Goal: Task Accomplishment & Management: Manage account settings

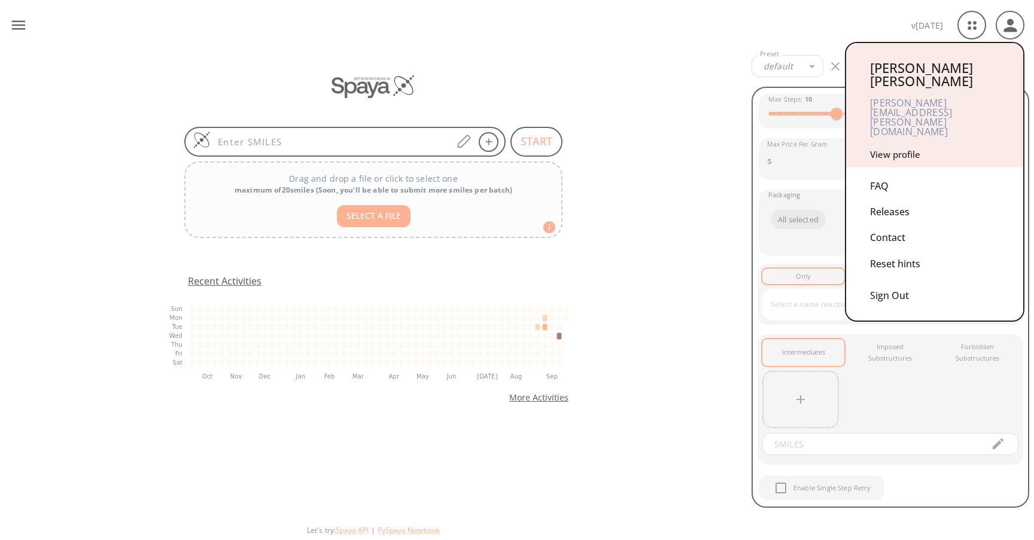
click at [900, 148] on link "View profile" at bounding box center [895, 154] width 50 height 12
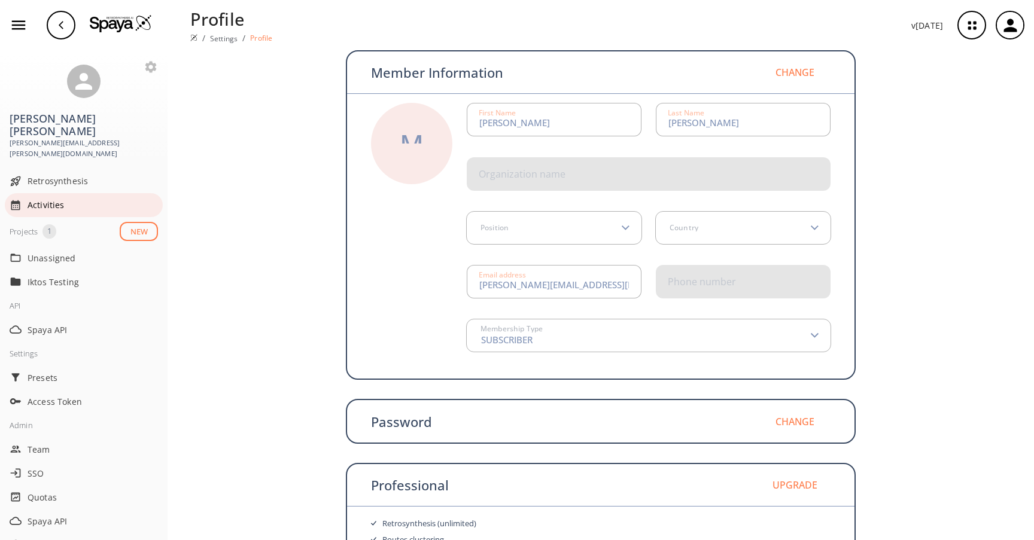
click at [42, 199] on span "Activities" at bounding box center [93, 205] width 130 height 13
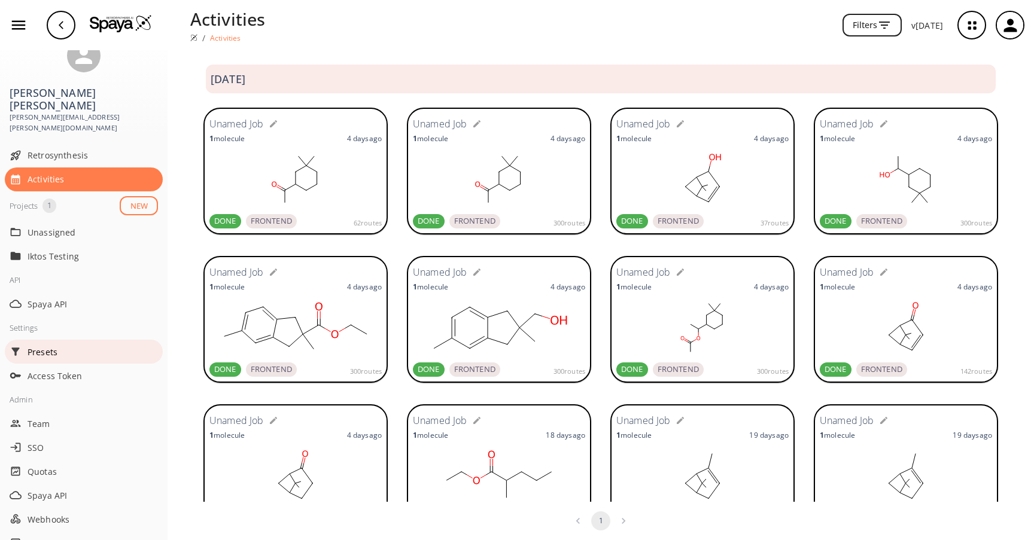
scroll to position [27, 0]
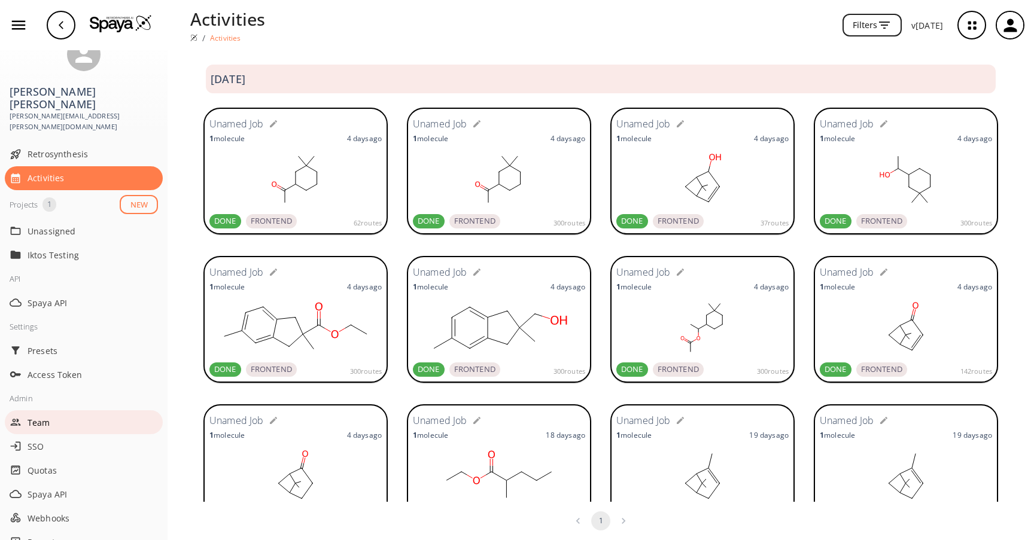
click at [41, 416] on span "Team" at bounding box center [93, 422] width 130 height 13
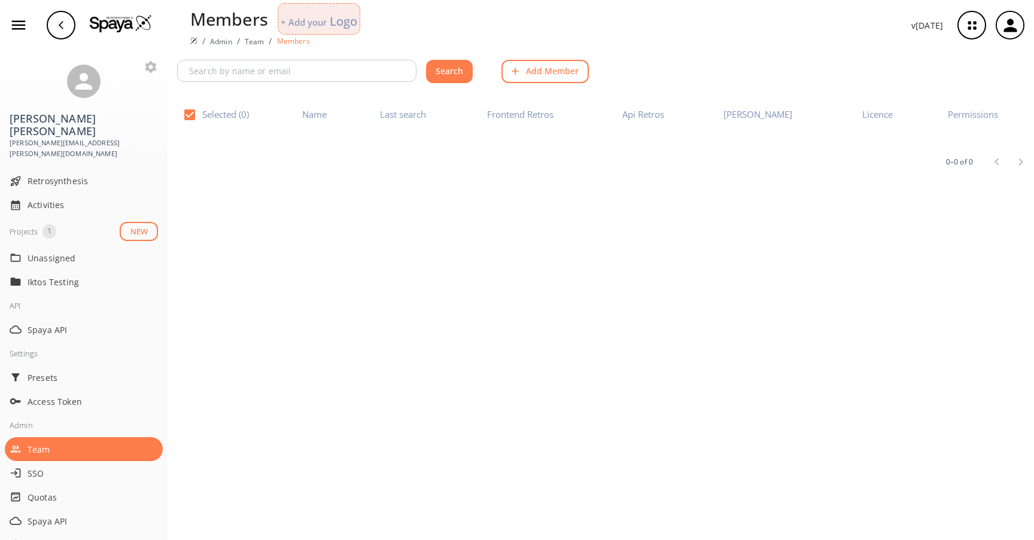
checkbox input "false"
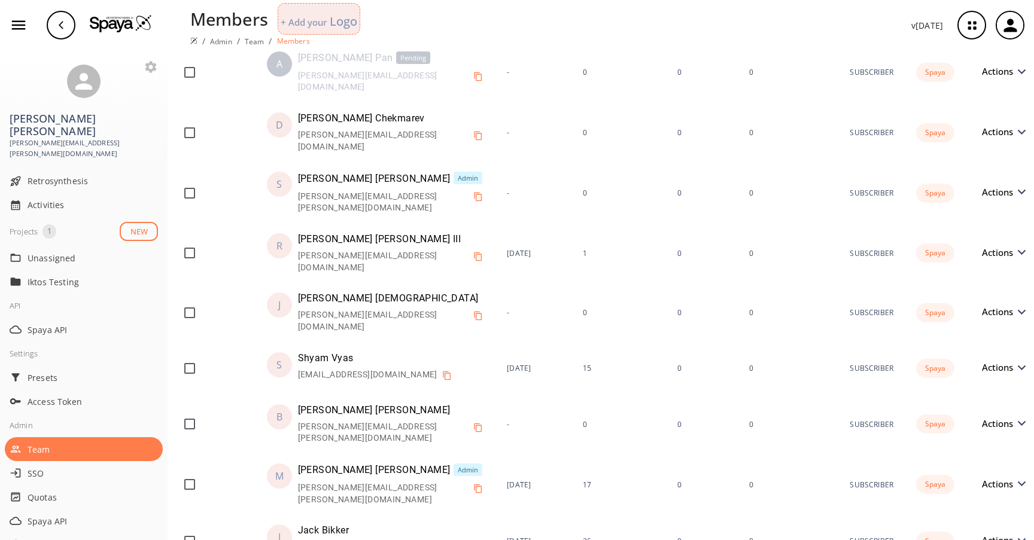
scroll to position [547, 0]
